Goal: Communication & Community: Participate in discussion

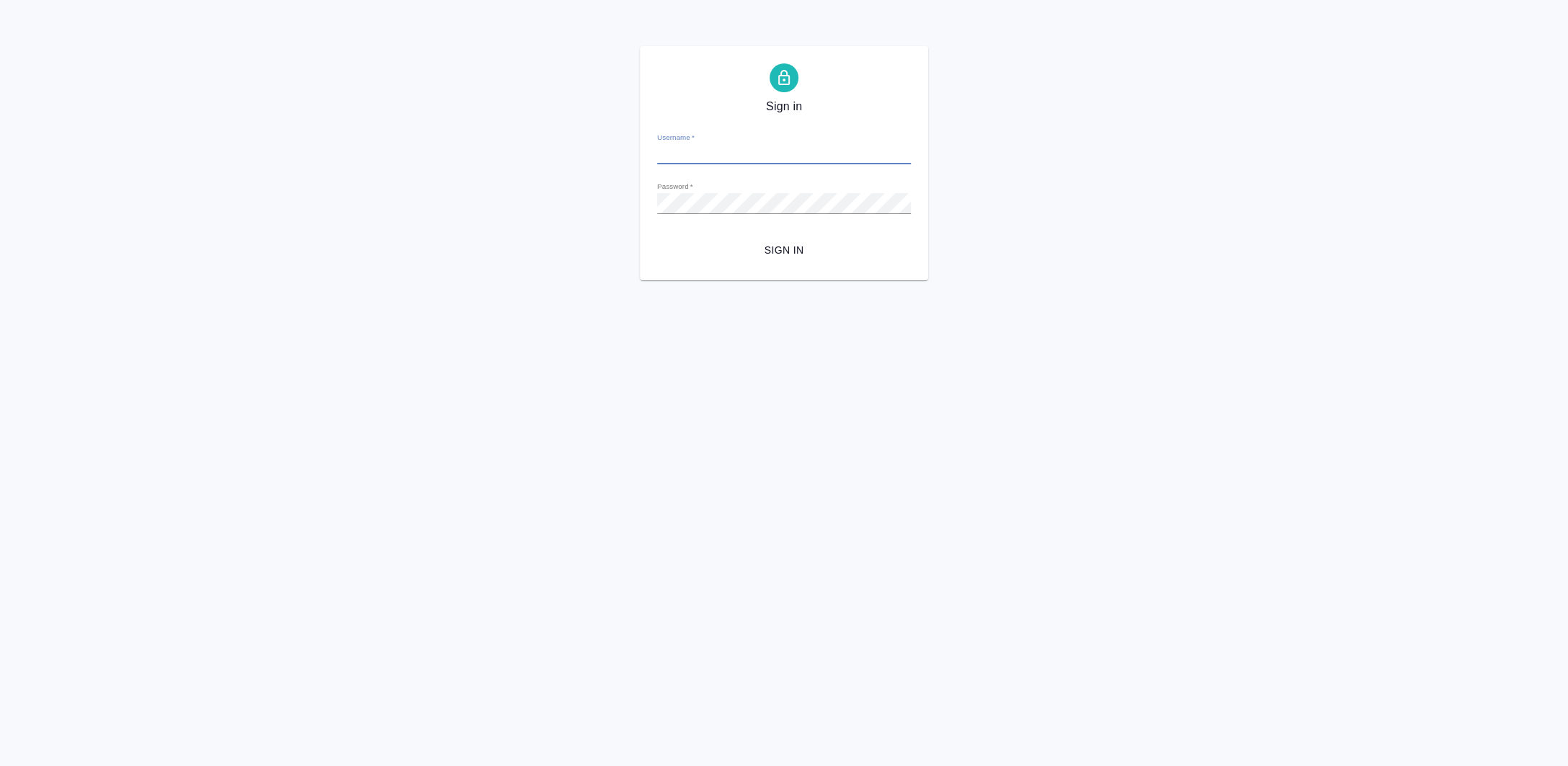
type input "a.zaborova@awatera.com"
click at [771, 220] on form "Username   * a.zaborova@awatera.com Password   * urlPath   * /Order/6895bf11568…" at bounding box center [784, 192] width 254 height 142
click at [776, 239] on button "Sign in" at bounding box center [784, 251] width 254 height 27
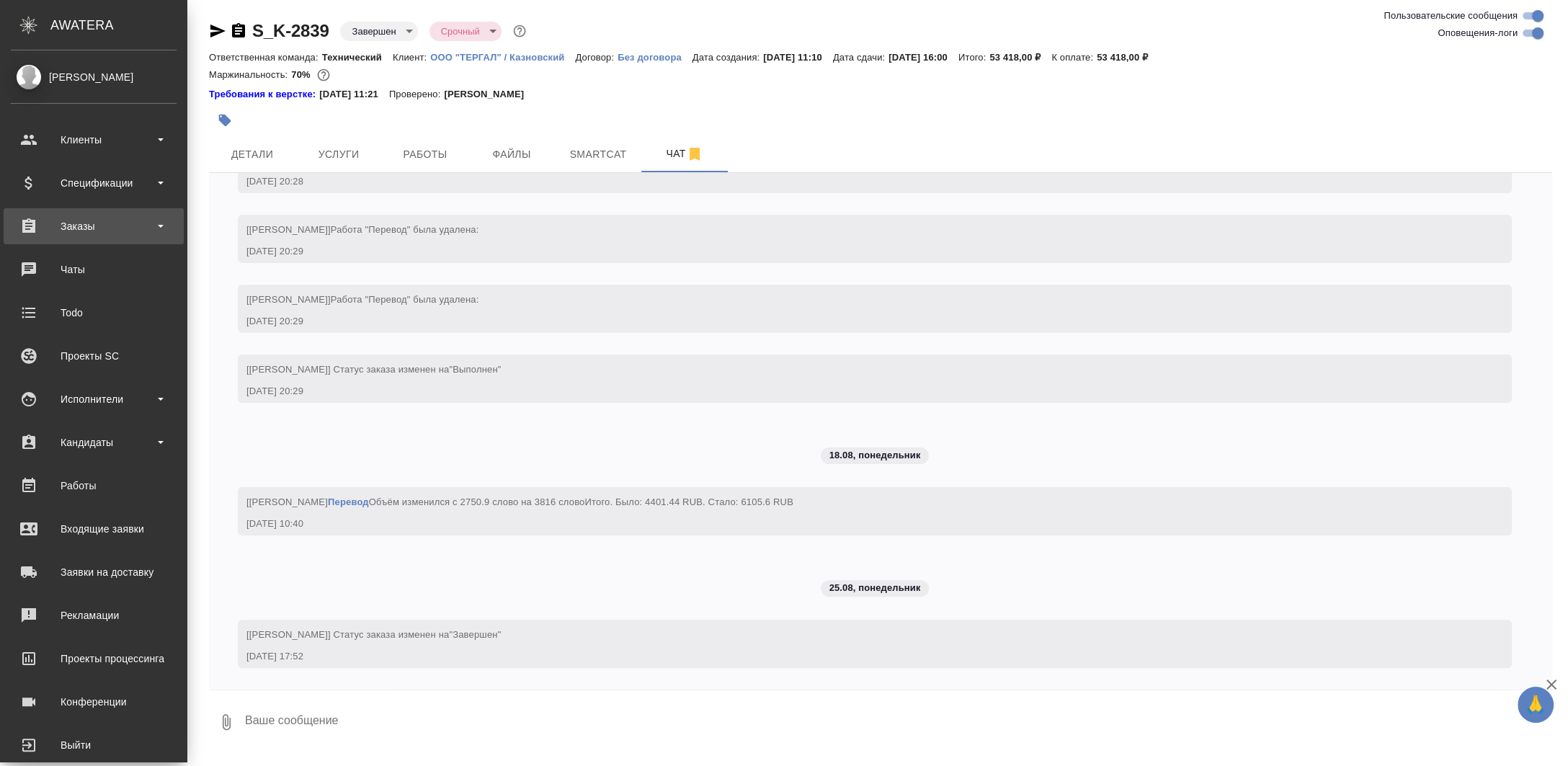
scroll to position [17377, 0]
click at [54, 279] on div "Чаты" at bounding box center [94, 270] width 166 height 22
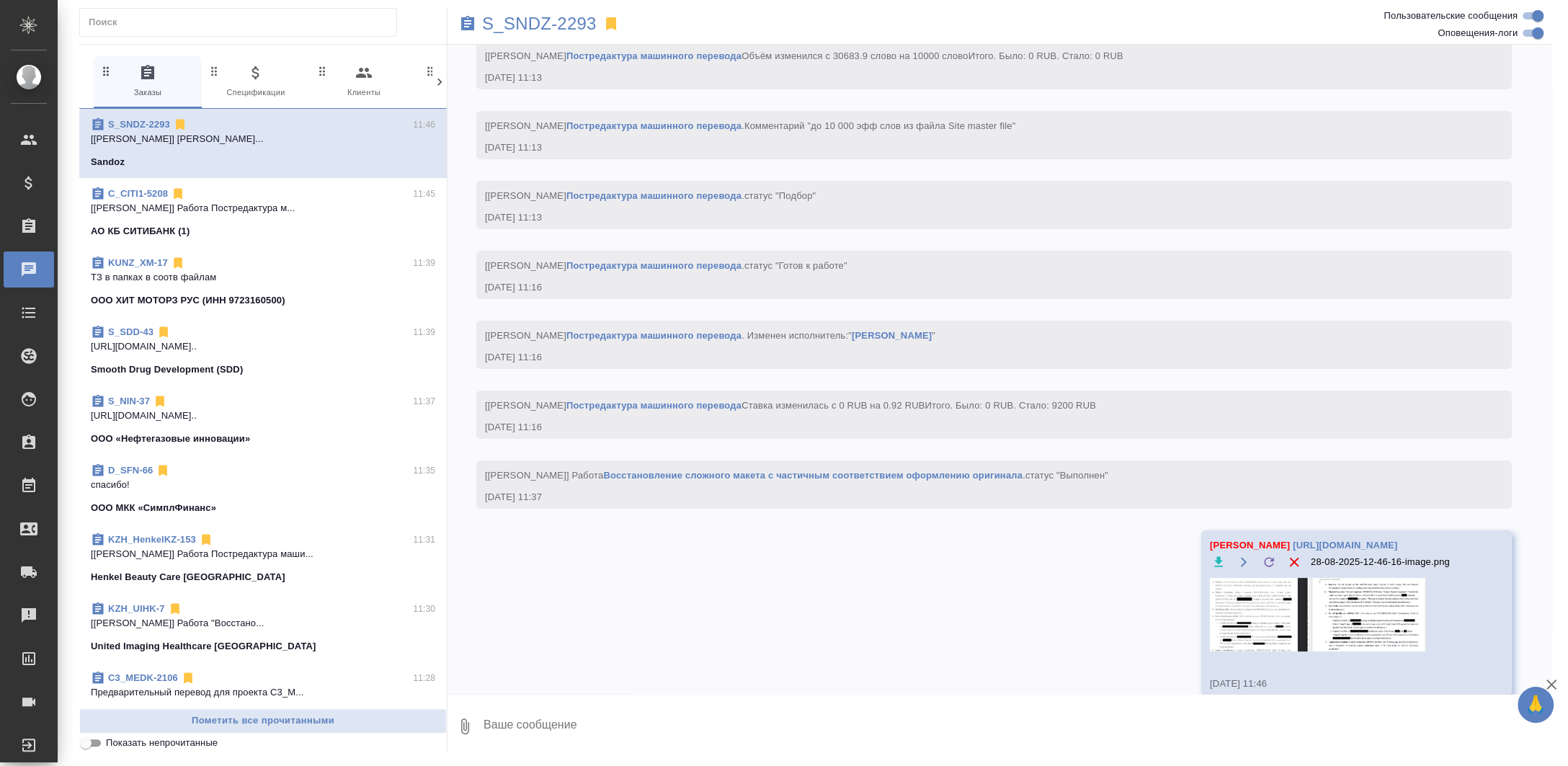
scroll to position [17260, 0]
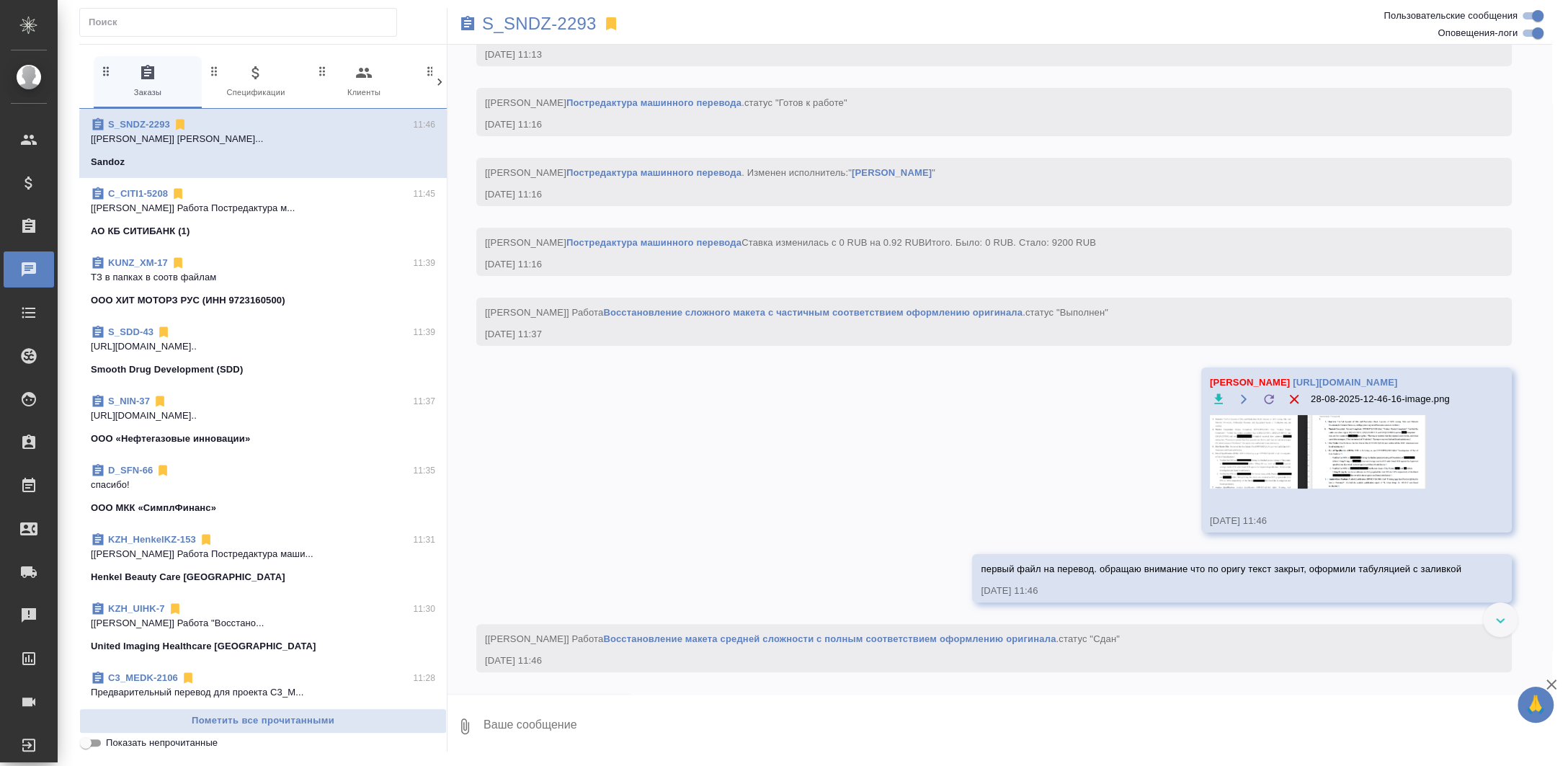
click at [252, 293] on p "ООО ХИТ МОТОРЗ РУС (ИНН 9723160500)" at bounding box center [188, 300] width 194 height 14
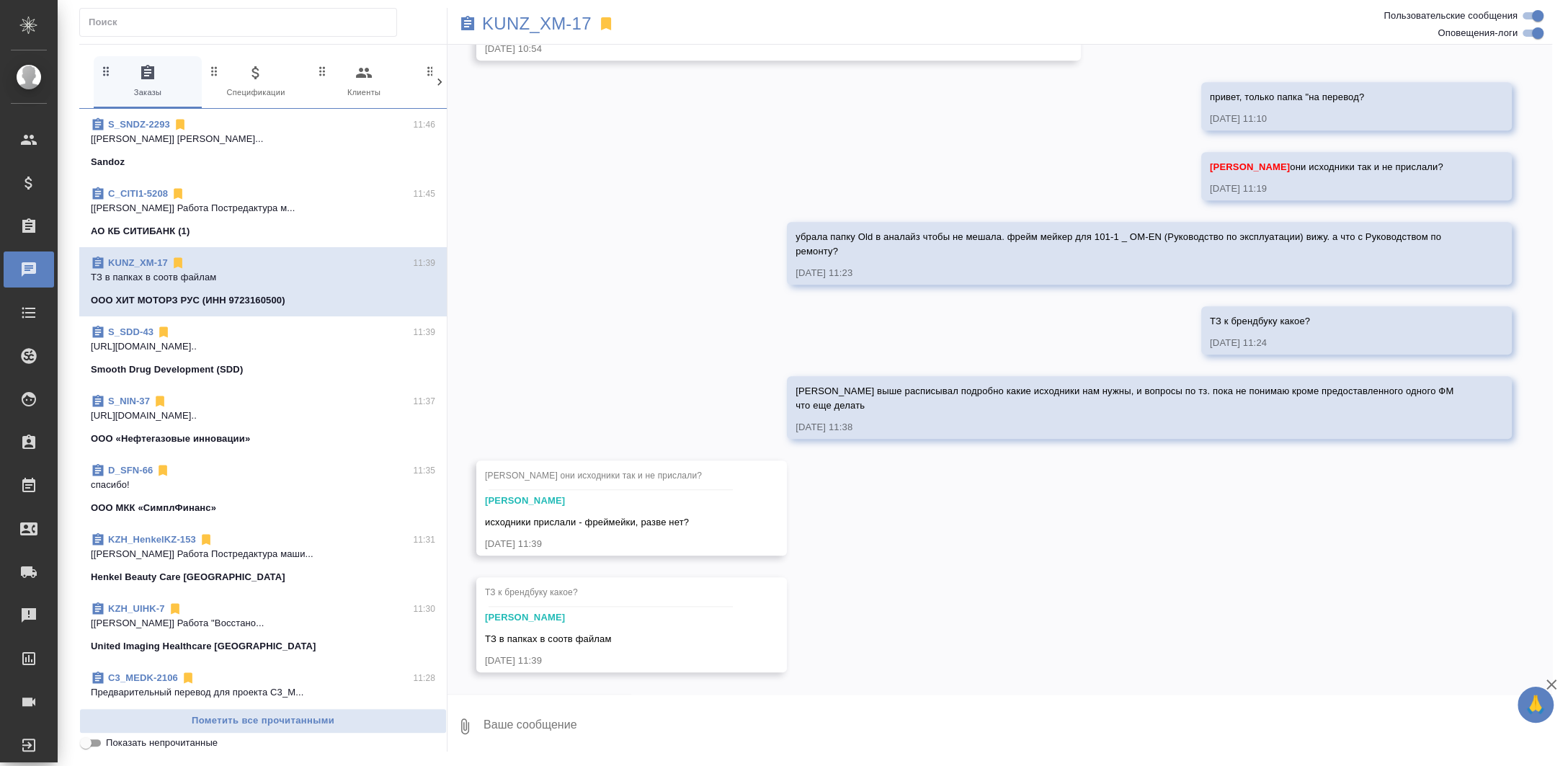
scroll to position [7083, 0]
click at [549, 11] on div "KUNZ_XM-17" at bounding box center [815, 23] width 736 height 32
click at [550, 21] on p "KUNZ_XM-17" at bounding box center [537, 23] width 110 height 14
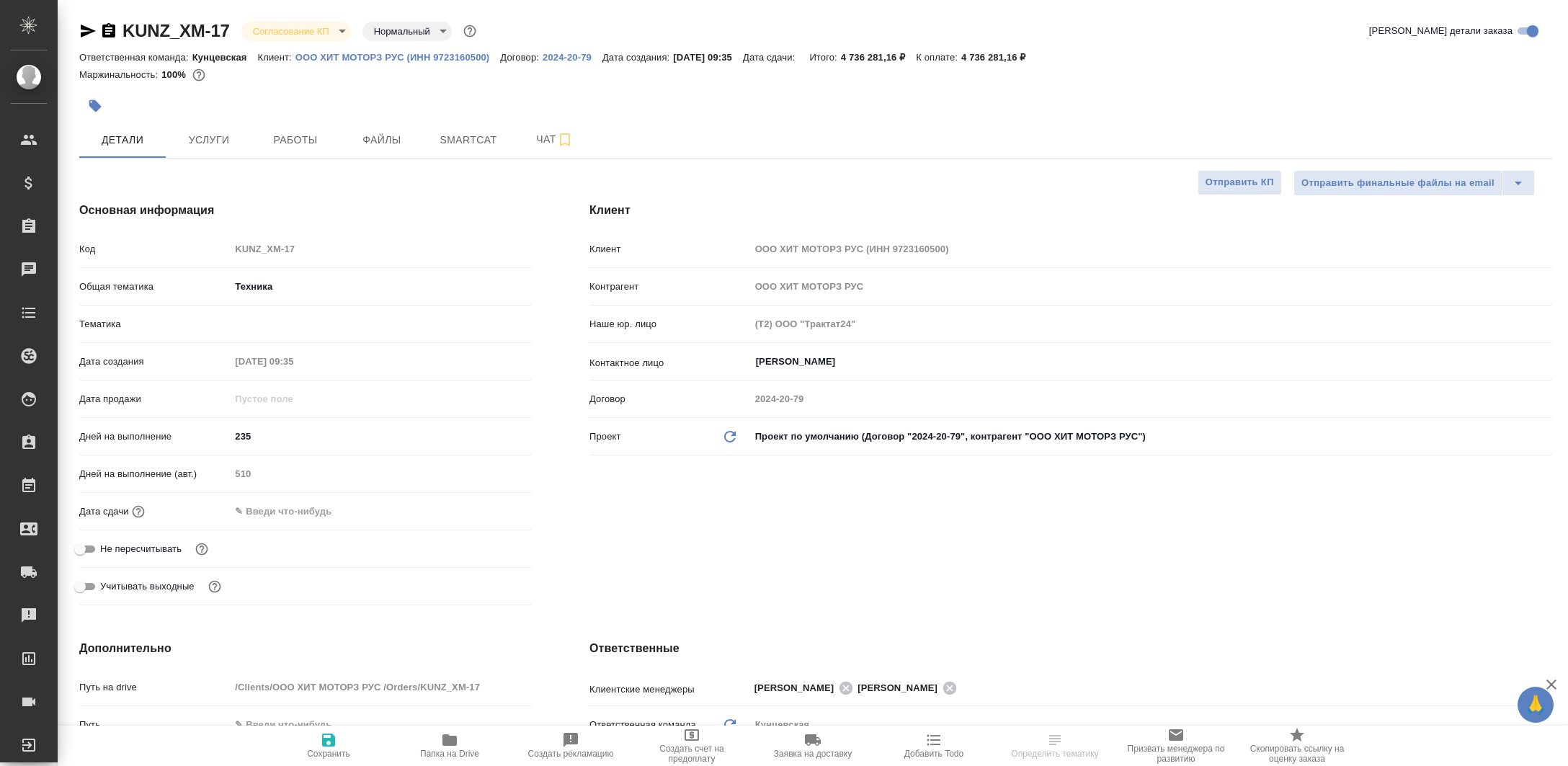
select select "RU"
click at [436, 749] on span "Папка на Drive" at bounding box center [450, 754] width 59 height 10
select select "RU"
